Goal: Find specific page/section: Find specific page/section

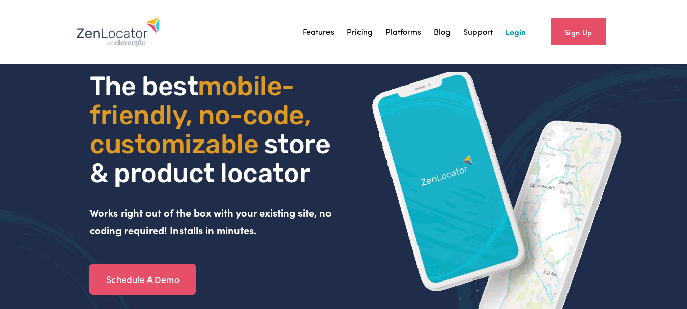
click at [516, 36] on link "Login" at bounding box center [516, 31] width 20 height 15
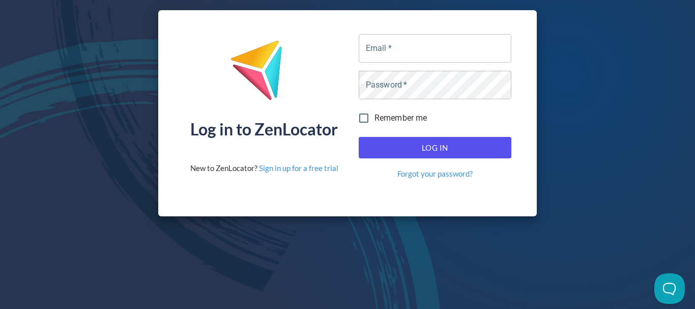
click at [657, 132] on div "Log in to ZenLocator New to ZenLocator? Sign in up for a free trial Email   * E…" at bounding box center [347, 113] width 695 height 226
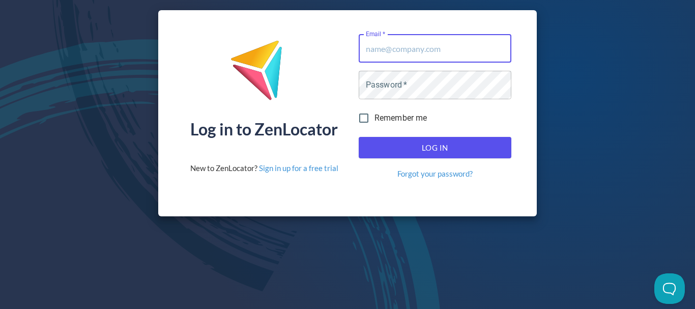
click at [431, 51] on input "Email   *" at bounding box center [435, 48] width 153 height 28
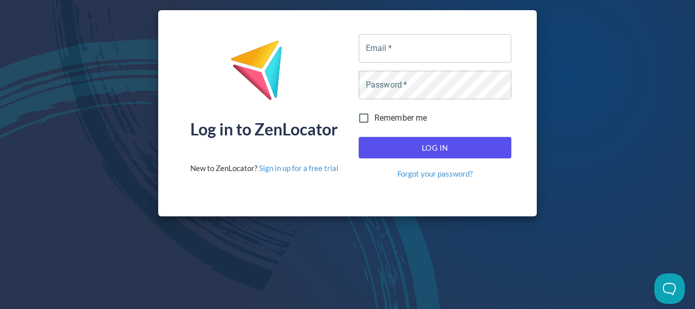
click at [639, 184] on div "Log in to ZenLocator New to ZenLocator? Sign in up for a free trial Email   * E…" at bounding box center [347, 113] width 695 height 226
click at [618, 128] on div "Log in to ZenLocator New to ZenLocator? Sign in up for a free trial Email   * E…" at bounding box center [347, 113] width 695 height 226
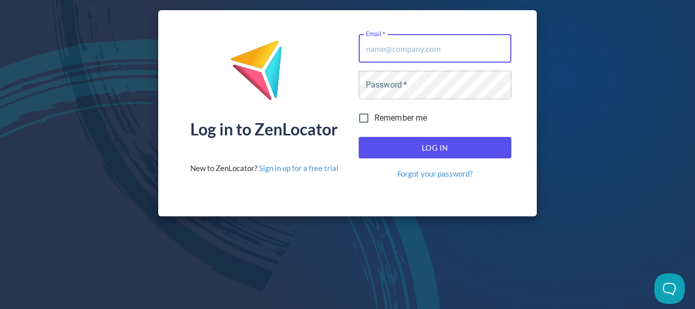
click at [429, 41] on input "Email   *" at bounding box center [435, 48] width 153 height 28
paste input "[PERSON_NAME][EMAIL_ADDRESS][DOMAIN_NAME]"
type input "[PERSON_NAME][EMAIL_ADDRESS][DOMAIN_NAME]"
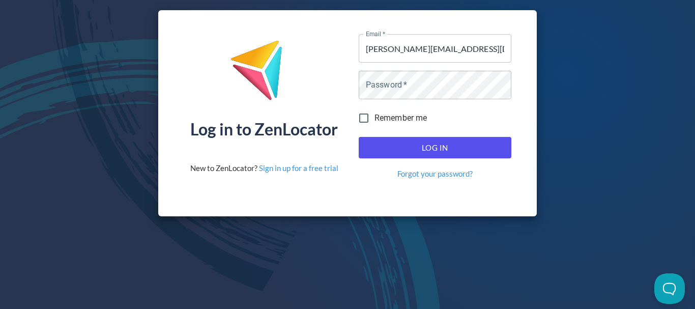
click at [695, 97] on div "Log in to ZenLocator New to ZenLocator? Sign in up for a free trial Email   * […" at bounding box center [347, 113] width 695 height 226
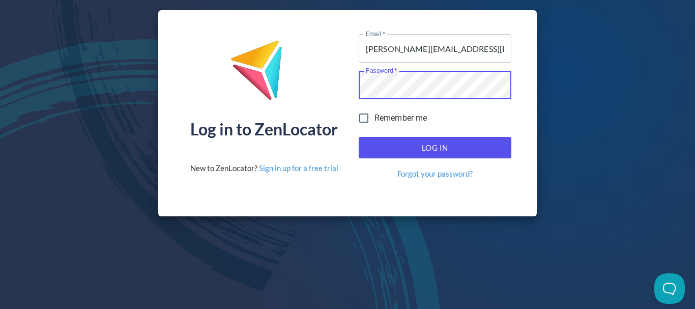
click at [405, 144] on span "Log In" at bounding box center [435, 147] width 130 height 13
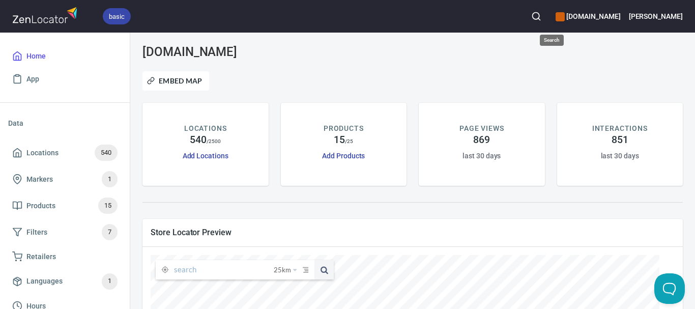
click at [541, 15] on icon "button" at bounding box center [536, 16] width 10 height 10
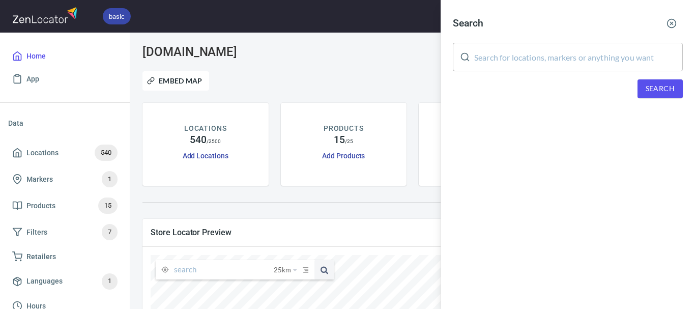
drag, startPoint x: 491, startPoint y: 70, endPoint x: 483, endPoint y: 67, distance: 8.2
click at [490, 69] on input "text" at bounding box center [578, 57] width 209 height 28
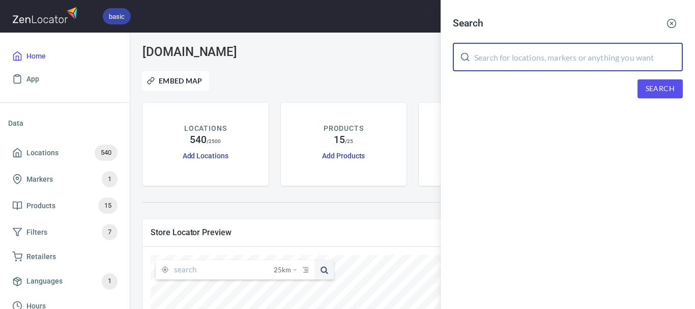
paste input "[DOMAIN_NAME] Restaurant"
type input "[DOMAIN_NAME] Restaurant"
click at [673, 86] on span "Search" at bounding box center [660, 88] width 29 height 13
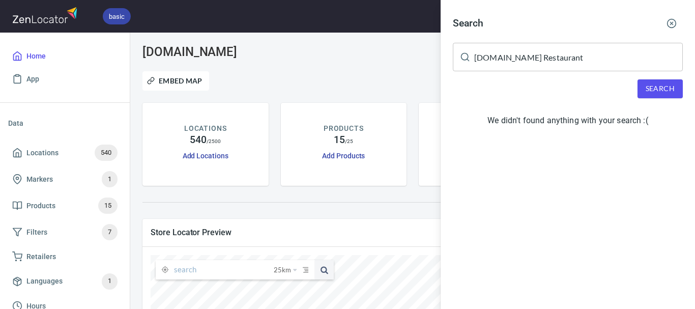
click at [670, 20] on icon "button" at bounding box center [672, 23] width 10 height 10
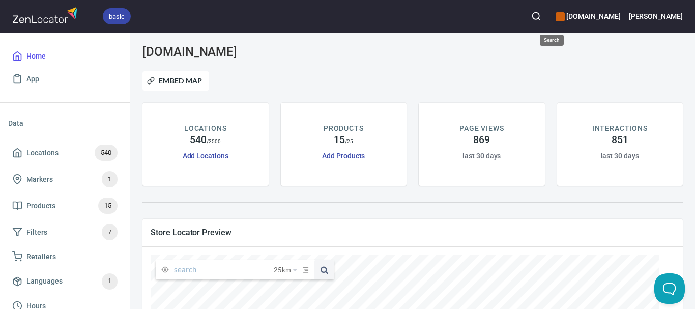
click at [541, 17] on icon "button" at bounding box center [536, 16] width 10 height 10
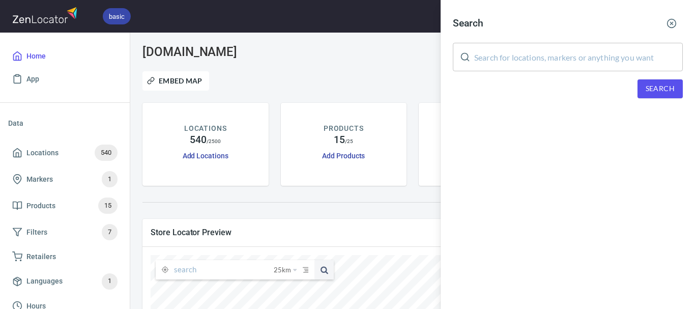
click at [532, 62] on input "text" at bounding box center [578, 57] width 209 height 28
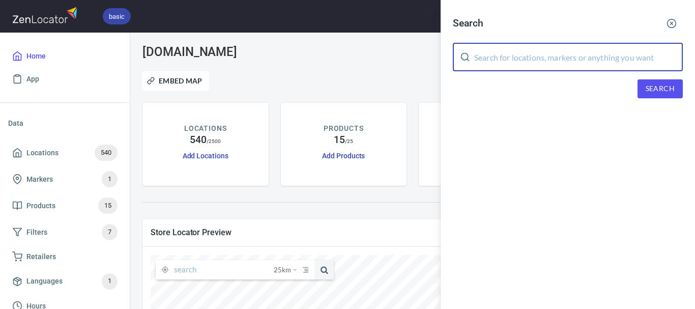
paste input "Riddells Creek Foodworks"
click at [653, 85] on span "Search" at bounding box center [660, 88] width 29 height 13
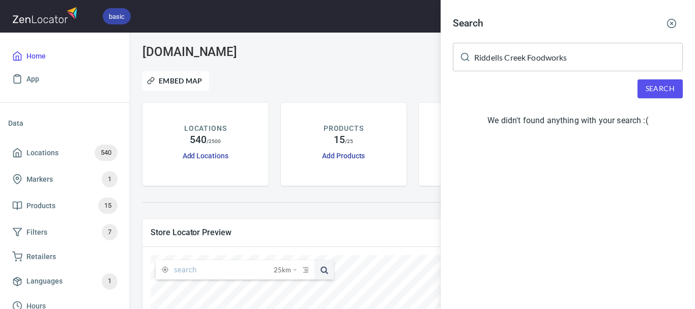
click at [641, 223] on div "Search Riddells Creek Foodworks ​ Search We didn't found anything with your sea…" at bounding box center [568, 154] width 254 height 309
click at [486, 68] on input "Riddells Creek Foodworks" at bounding box center [578, 57] width 209 height 28
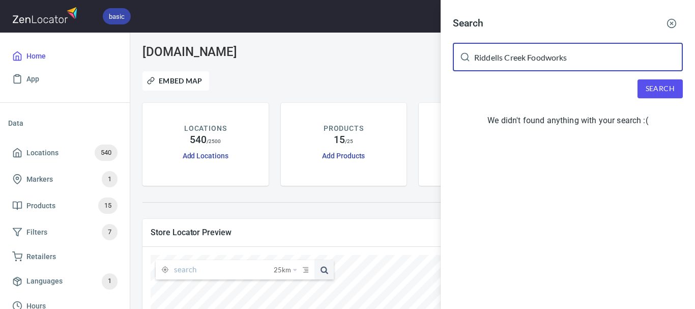
click at [486, 68] on input "Riddells Creek Foodworks" at bounding box center [578, 57] width 209 height 28
click at [486, 70] on input "Riddells Creek Foodworks" at bounding box center [578, 57] width 209 height 28
paste input "Tinker Tailor Cafe"
click at [648, 91] on span "Search" at bounding box center [660, 88] width 29 height 13
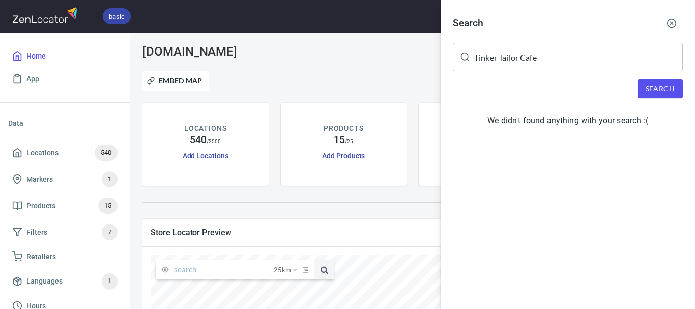
click at [657, 79] on div "Search Tinker Tailor Cafe ​ Search We didn't found anything with your search :(" at bounding box center [568, 73] width 254 height 147
click at [661, 87] on span "Search" at bounding box center [660, 88] width 29 height 13
drag, startPoint x: 604, startPoint y: 68, endPoint x: 603, endPoint y: 73, distance: 5.2
click at [603, 73] on div "Search Tinker Tailor Cafe ​ Search We didn't found anything with your search :(" at bounding box center [568, 73] width 254 height 147
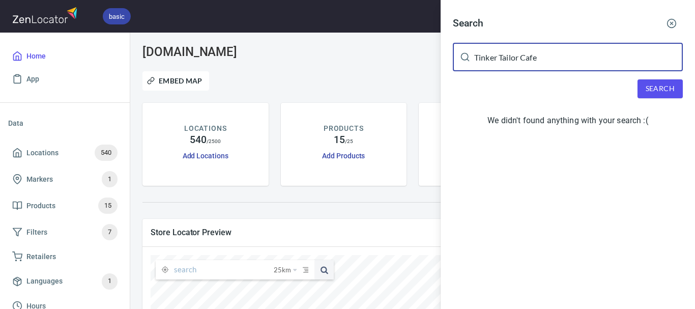
click at [602, 71] on div "Search Tinker Tailor Cafe ​ Search We didn't found anything with your search :(" at bounding box center [568, 73] width 254 height 147
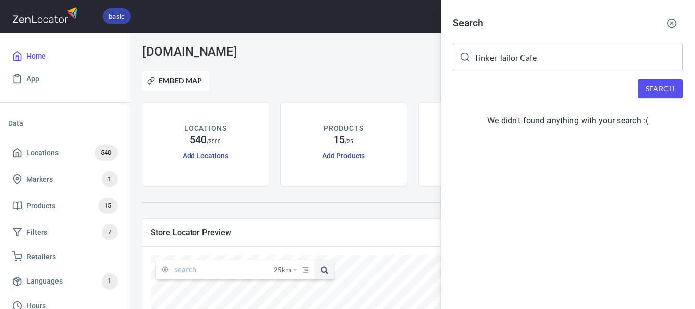
click at [601, 64] on input "Tinker Tailor Cafe" at bounding box center [578, 57] width 209 height 28
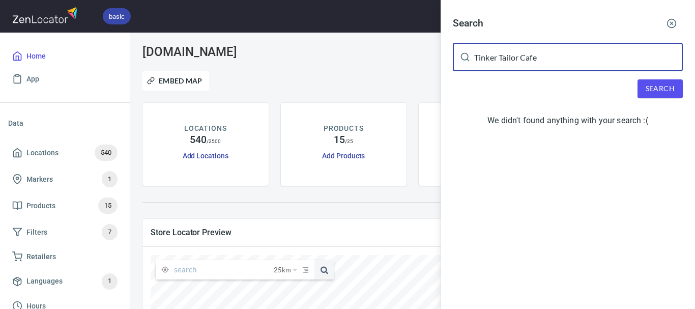
click at [601, 64] on input "Tinker Tailor Cafe" at bounding box center [578, 57] width 209 height 28
click at [600, 62] on input "Tinker Tailor Cafe" at bounding box center [578, 57] width 209 height 28
paste input "goldieboy"
type input "goldieboy"
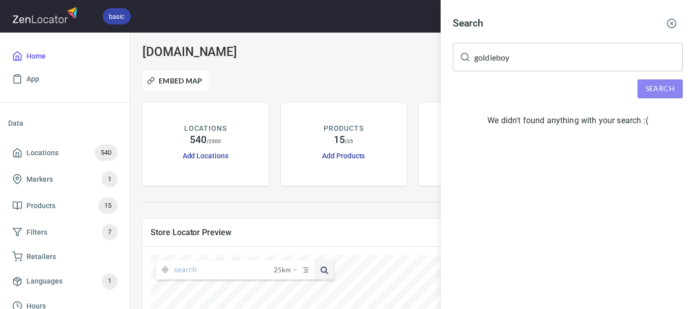
click at [668, 85] on span "Search" at bounding box center [660, 88] width 29 height 13
click at [672, 21] on icon "button" at bounding box center [672, 23] width 10 height 10
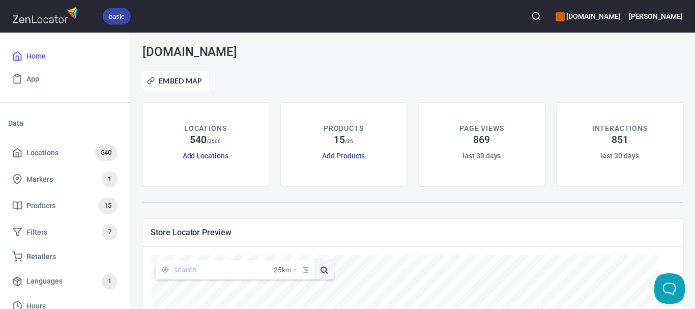
click at [248, 271] on input "text" at bounding box center [224, 269] width 100 height 19
paste input "Oxygen Revolution"
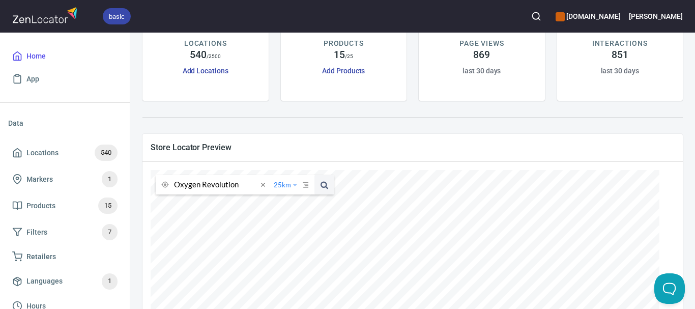
scroll to position [102, 0]
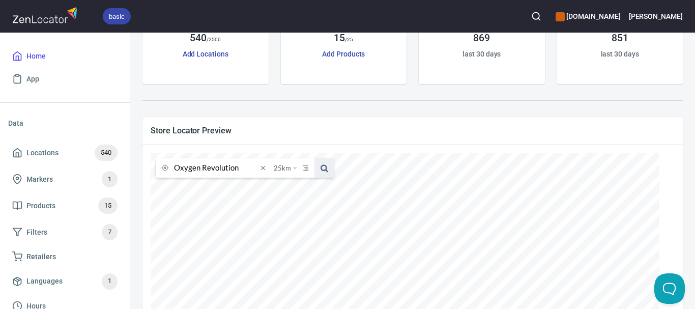
type input "Oxygen Revolution"
click at [328, 163] on span at bounding box center [323, 167] width 19 height 19
click at [328, 166] on span at bounding box center [323, 167] width 19 height 19
click at [548, 22] on button "button" at bounding box center [536, 16] width 22 height 22
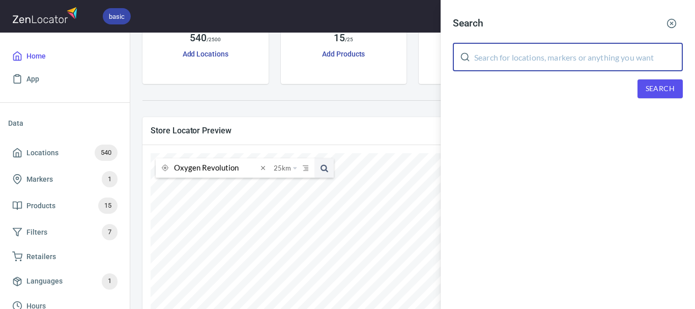
drag, startPoint x: 536, startPoint y: 64, endPoint x: 538, endPoint y: 70, distance: 6.6
click at [538, 70] on input "text" at bounding box center [578, 57] width 209 height 28
paste input "Oxygen Revolution"
type input "Oxygen Revolution"
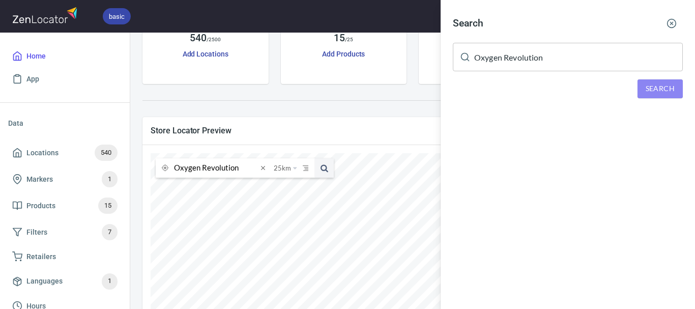
click at [671, 92] on span "Search" at bounding box center [660, 88] width 29 height 13
